Goal: Information Seeking & Learning: Understand process/instructions

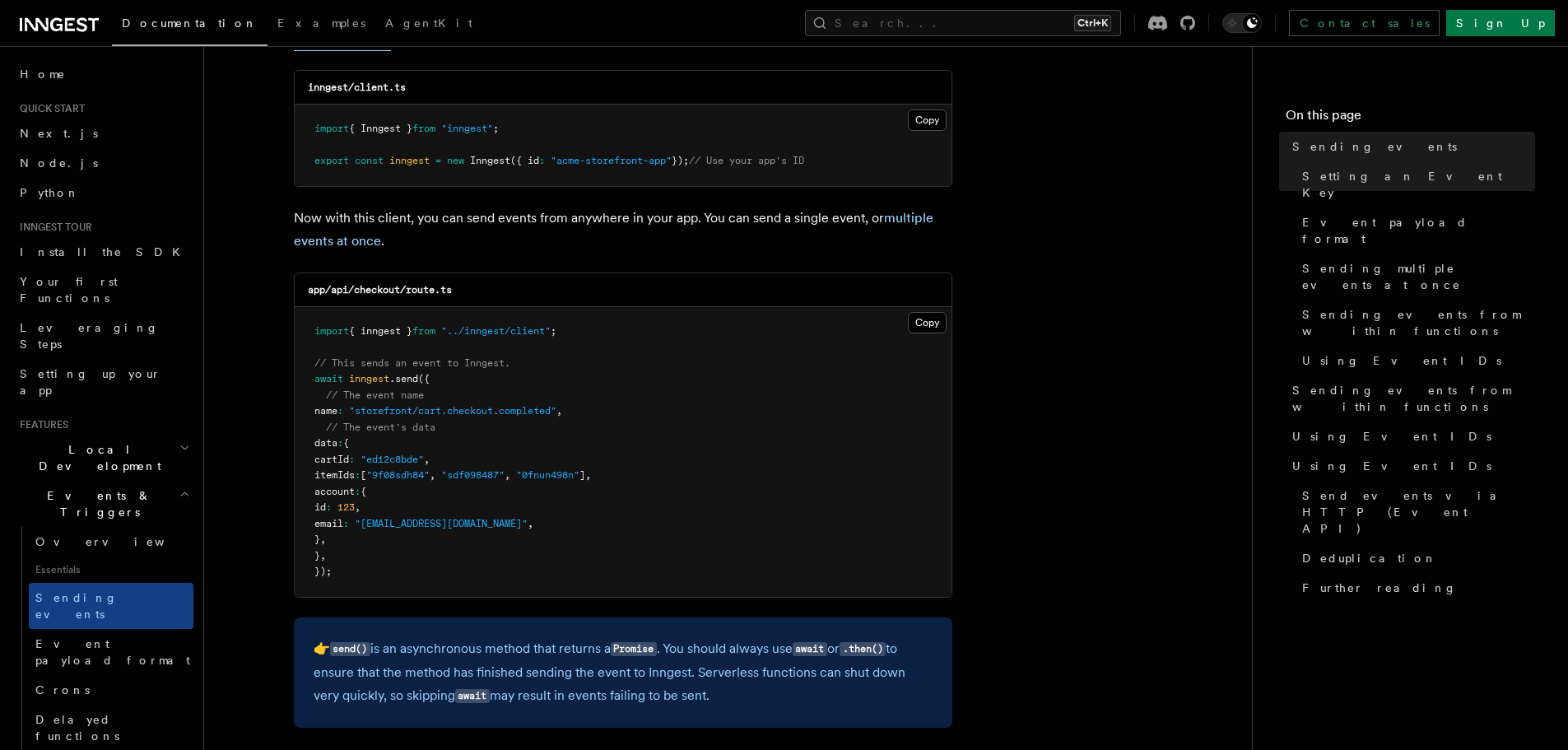
scroll to position [891, 0]
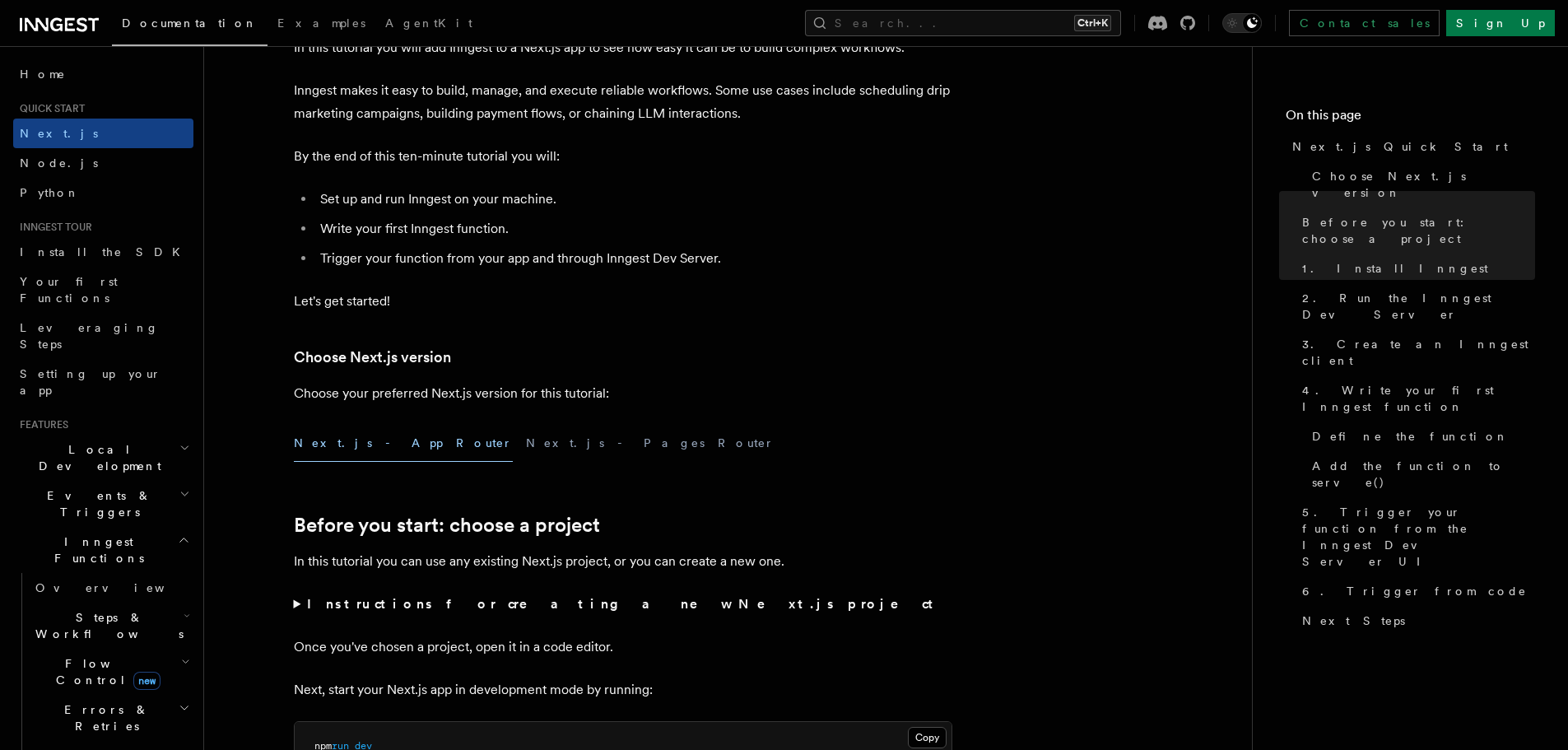
scroll to position [736, 0]
